Goal: Information Seeking & Learning: Check status

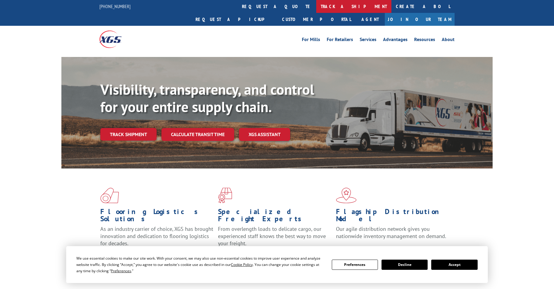
click at [316, 8] on link "track a shipment" at bounding box center [353, 6] width 75 height 13
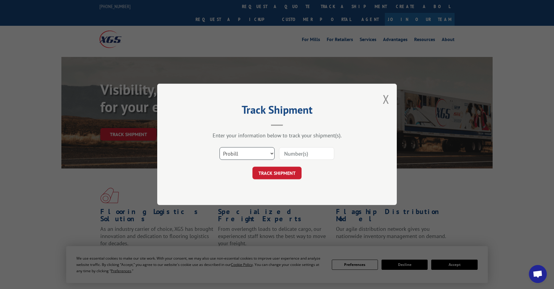
click at [259, 155] on select "Select category... Probill BOL PO" at bounding box center [247, 153] width 55 height 13
select select "po"
click at [220, 147] on select "Select category... Probill BOL PO" at bounding box center [247, 153] width 55 height 13
click at [313, 153] on input at bounding box center [306, 153] width 55 height 13
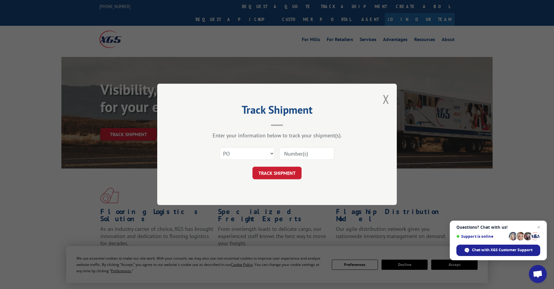
click at [317, 150] on input at bounding box center [306, 153] width 55 height 13
paste input "02510455"
type input "02510455"
click button "TRACK SHIPMENT" at bounding box center [277, 173] width 49 height 13
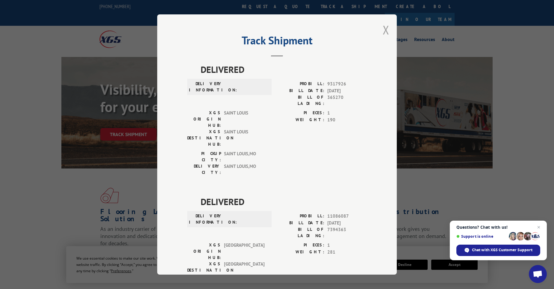
click at [383, 31] on button "Close modal" at bounding box center [386, 30] width 7 height 16
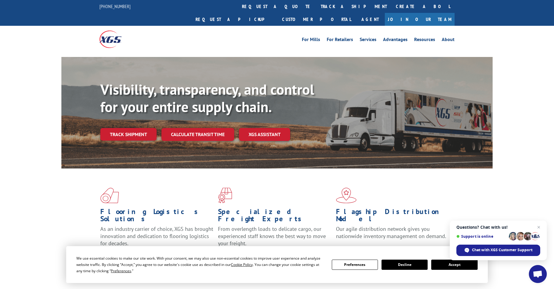
click at [316, 9] on link "track a shipment" at bounding box center [353, 6] width 75 height 13
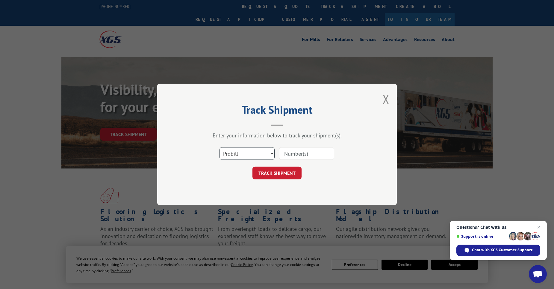
click at [239, 148] on select "Select category... Probill BOL PO" at bounding box center [247, 153] width 55 height 13
select select "po"
click at [220, 147] on select "Select category... Probill BOL PO" at bounding box center [247, 153] width 55 height 13
drag, startPoint x: 318, startPoint y: 146, endPoint x: 311, endPoint y: 153, distance: 9.5
click at [315, 148] on div "Select category... Probill BOL PO" at bounding box center [277, 154] width 180 height 20
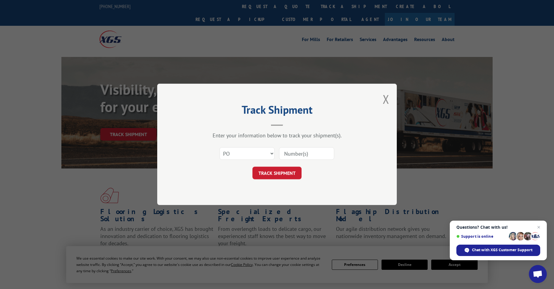
click at [311, 153] on input at bounding box center [306, 153] width 55 height 13
paste input "02510385"
type input "02510385"
click at [291, 174] on button "TRACK SHIPMENT" at bounding box center [277, 173] width 49 height 13
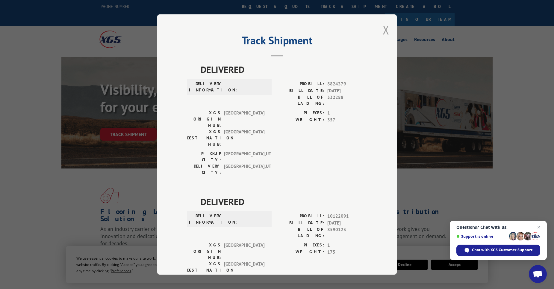
click at [386, 32] on button "Close modal" at bounding box center [386, 30] width 7 height 16
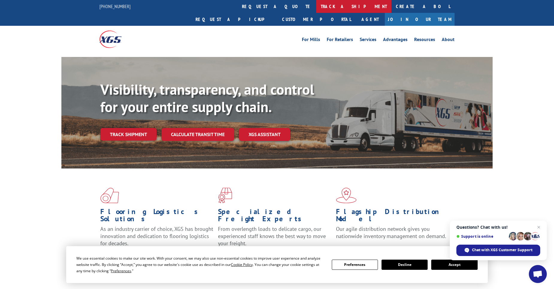
click at [316, 10] on link "track a shipment" at bounding box center [353, 6] width 75 height 13
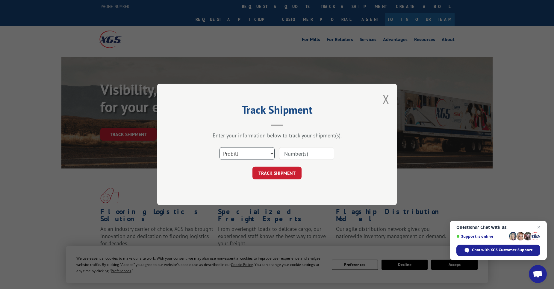
click at [239, 157] on select "Select category... Probill BOL PO" at bounding box center [247, 153] width 55 height 13
select select "po"
click at [220, 147] on select "Select category... Probill BOL PO" at bounding box center [247, 153] width 55 height 13
click at [300, 154] on input at bounding box center [306, 153] width 55 height 13
paste input "11520051"
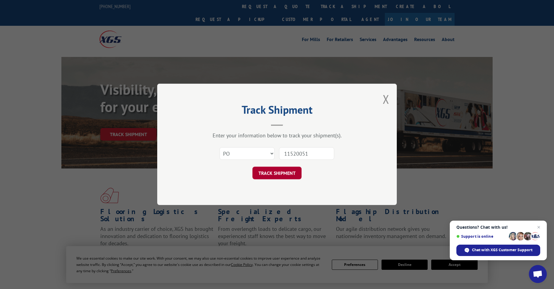
type input "11520051"
click at [285, 174] on button "TRACK SHIPMENT" at bounding box center [277, 173] width 49 height 13
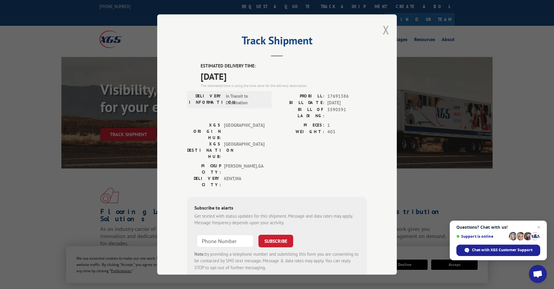
click at [384, 32] on button "Close modal" at bounding box center [386, 30] width 7 height 16
